Goal: Task Accomplishment & Management: Use online tool/utility

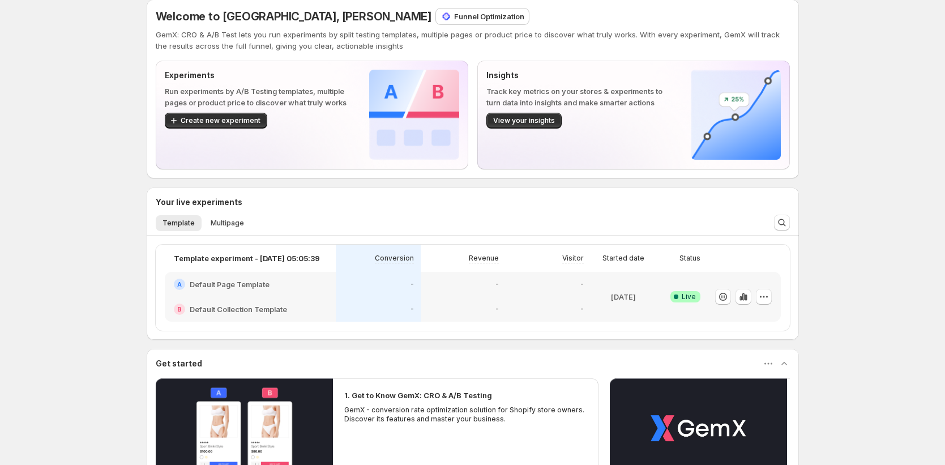
scroll to position [67, 0]
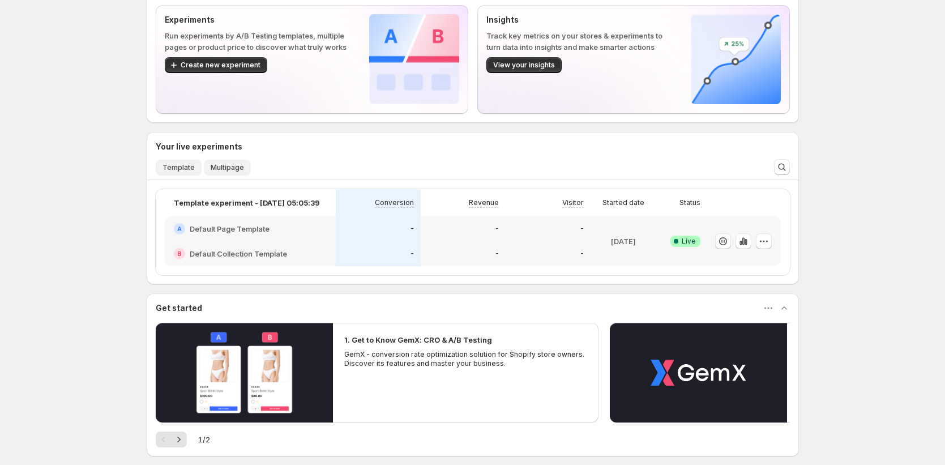
click at [229, 168] on span "Multipage" at bounding box center [227, 167] width 33 height 9
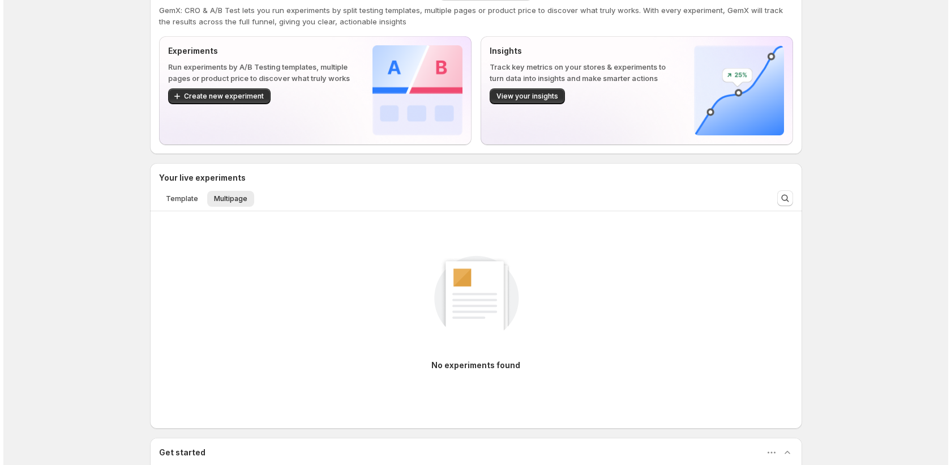
scroll to position [0, 0]
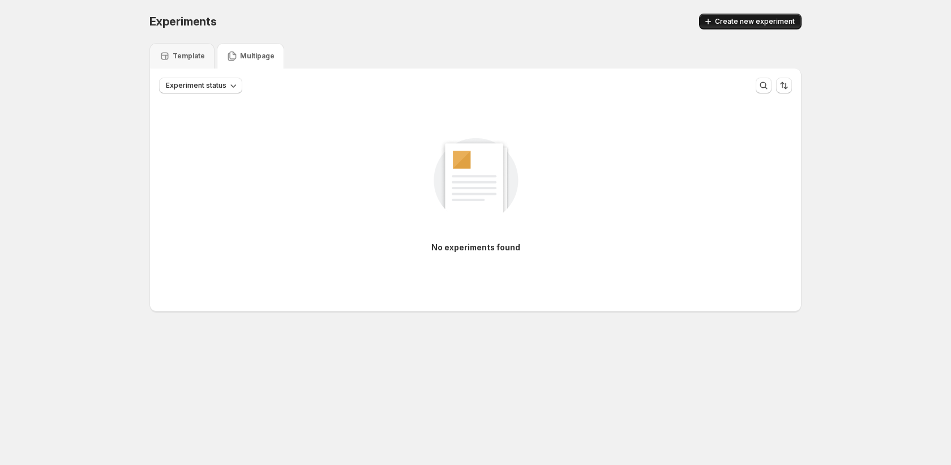
click at [723, 25] on span "Create new experiment" at bounding box center [755, 21] width 80 height 9
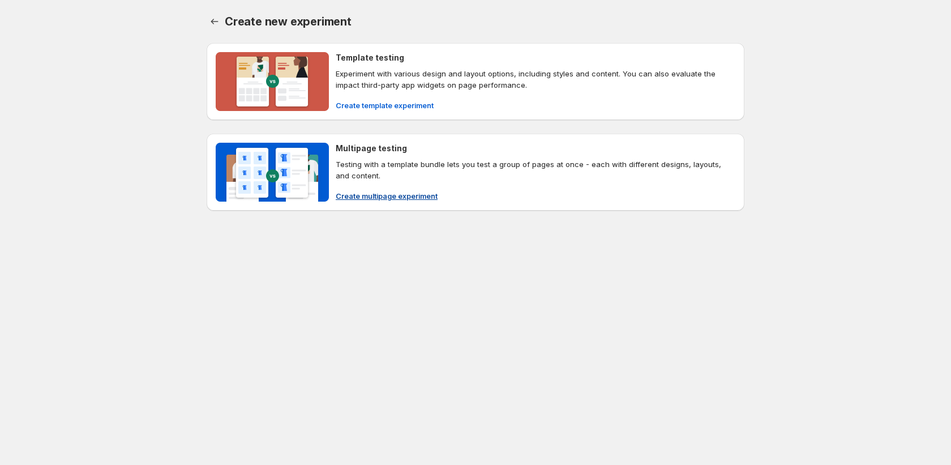
click at [362, 198] on span "Create multipage experiment" at bounding box center [387, 195] width 102 height 11
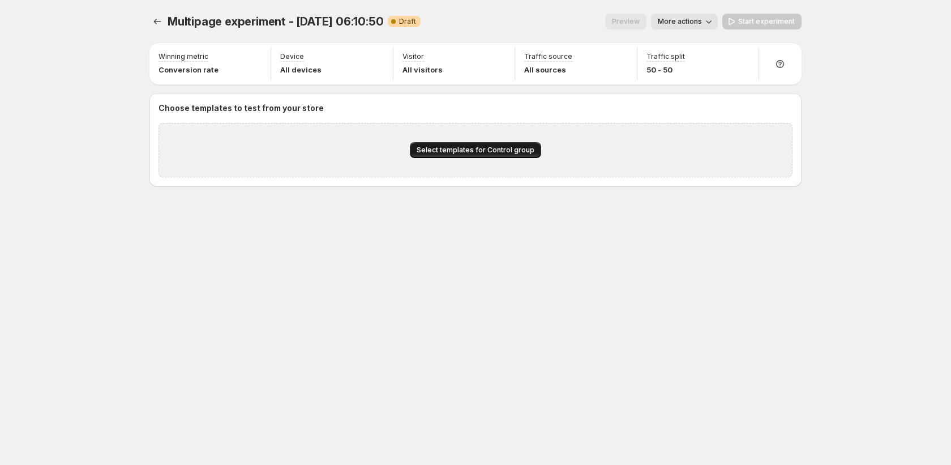
click at [516, 156] on button "Select templates for Control group" at bounding box center [475, 150] width 131 height 16
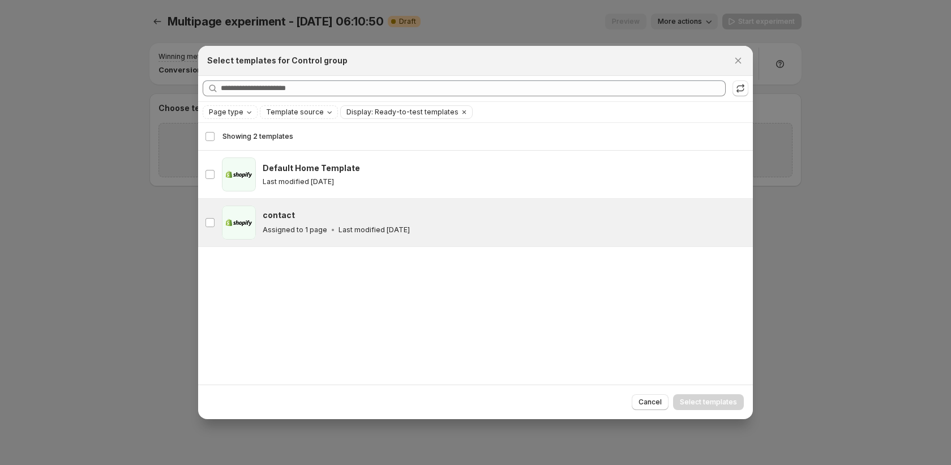
click at [375, 246] on div "contact contact Assigned to 1 page Last modified [DATE]" at bounding box center [475, 223] width 555 height 48
click at [696, 407] on button "Select templates" at bounding box center [708, 402] width 71 height 16
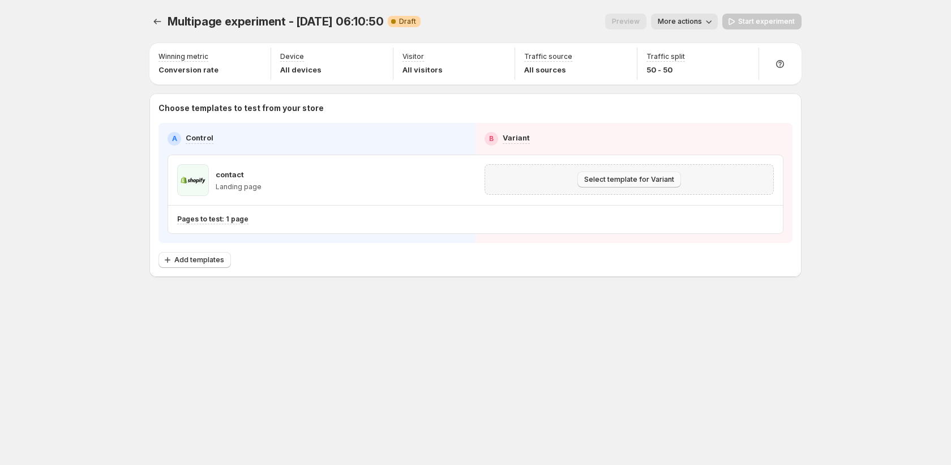
click at [673, 182] on button "Select template for Variant" at bounding box center [629, 180] width 104 height 16
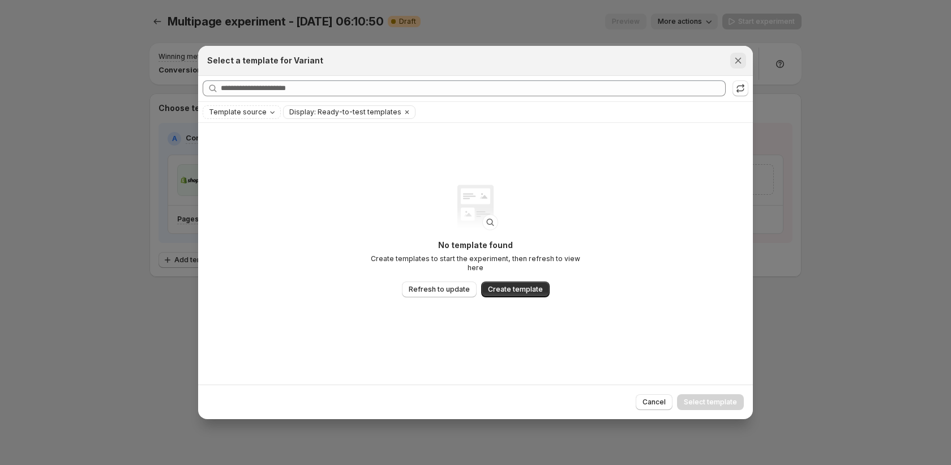
click at [739, 61] on icon "Close" at bounding box center [738, 60] width 6 height 6
